Goal: Task Accomplishment & Management: Manage account settings

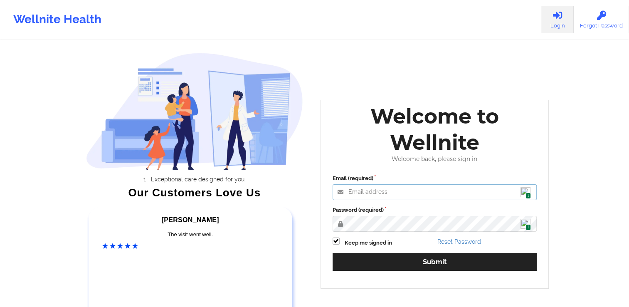
click at [382, 190] on input "Email (required)" at bounding box center [435, 192] width 205 height 16
type input "[EMAIL_ADDRESS][DOMAIN_NAME]"
click at [333, 253] on button "Submit" at bounding box center [435, 262] width 205 height 18
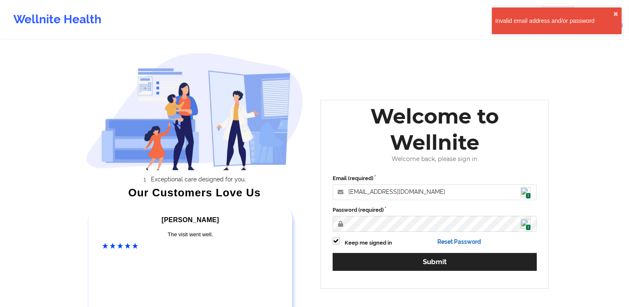
click at [459, 242] on link "Reset Password" at bounding box center [459, 241] width 44 height 7
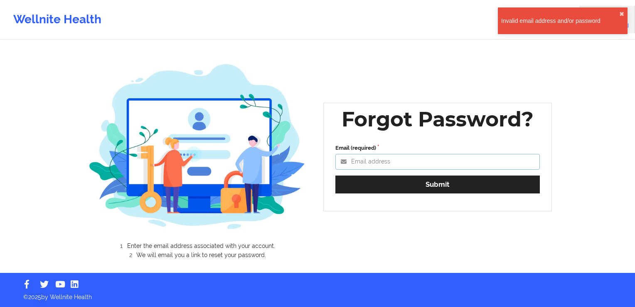
click at [371, 165] on input "Email (required)" at bounding box center [437, 162] width 205 height 16
type input "[EMAIL_ADDRESS][DOMAIN_NAME]"
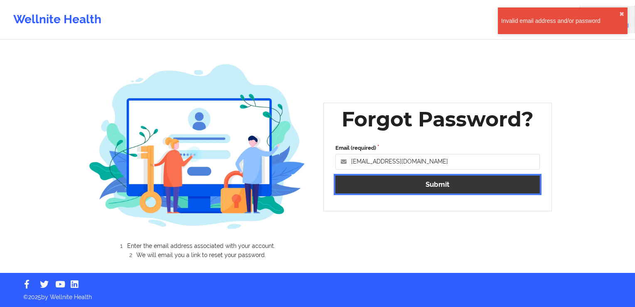
click at [378, 185] on button "Submit" at bounding box center [437, 184] width 205 height 18
